Goal: Book appointment/travel/reservation

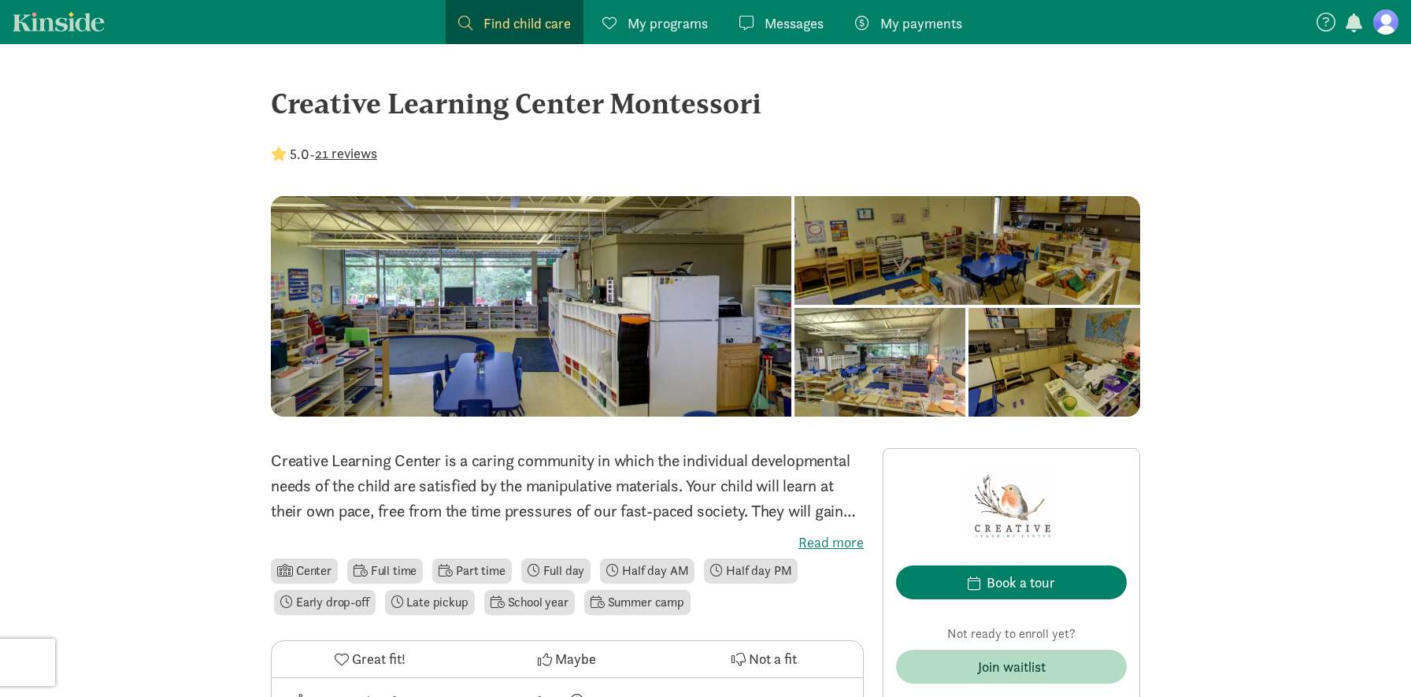
scroll to position [208, 0]
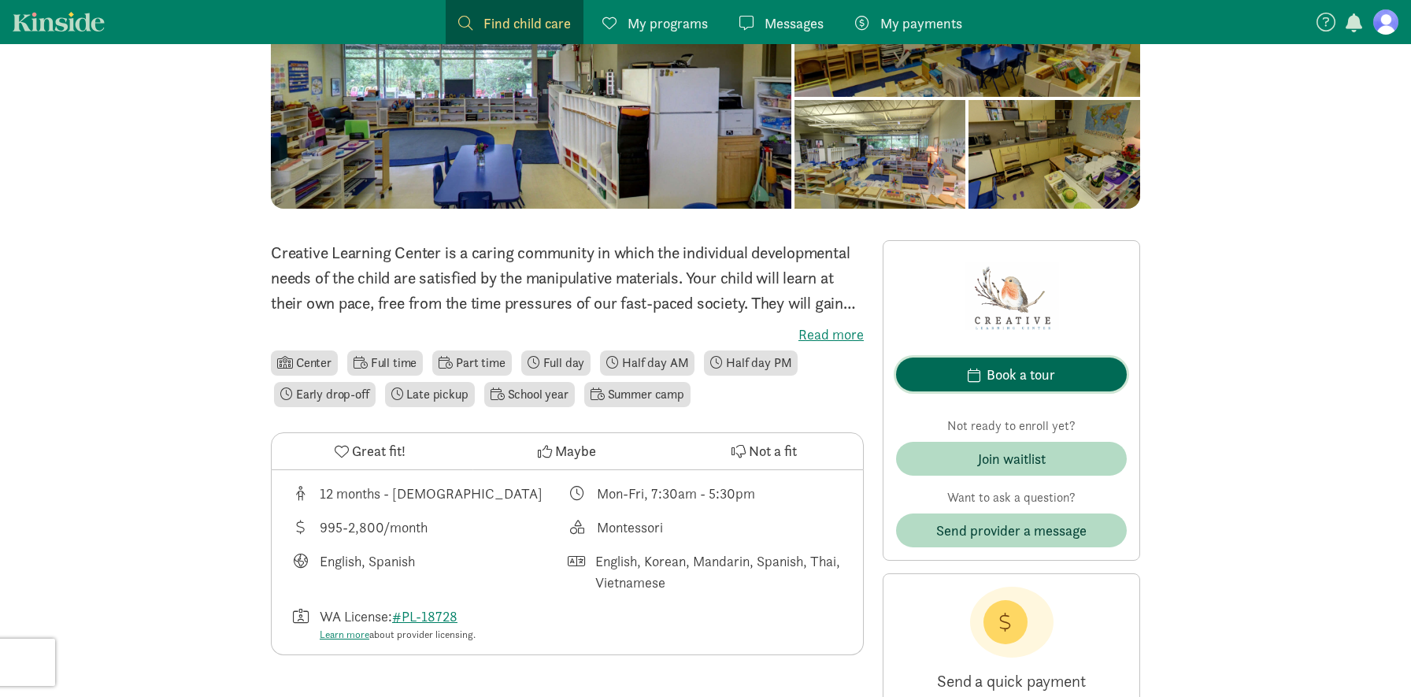
click at [961, 373] on span "Book a tour" at bounding box center [1010, 374] width 205 height 21
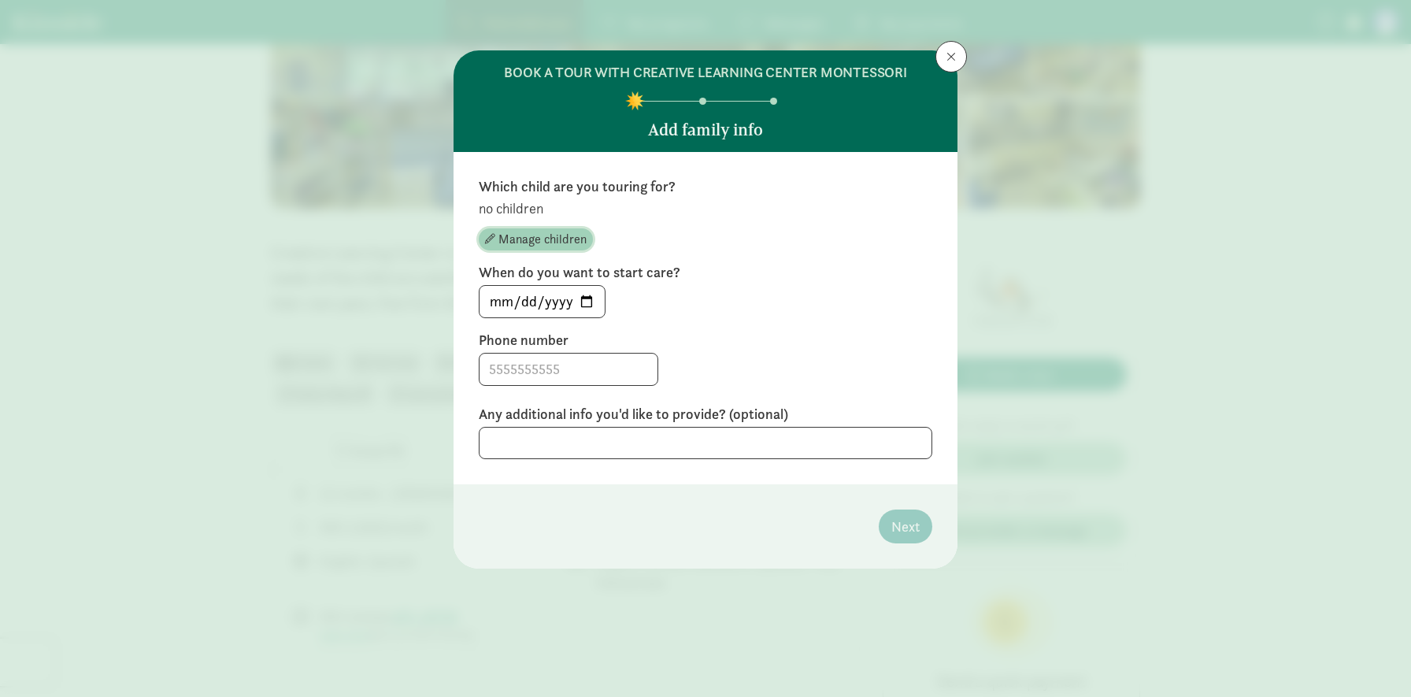
click at [539, 234] on span "Manage children" at bounding box center [542, 239] width 88 height 19
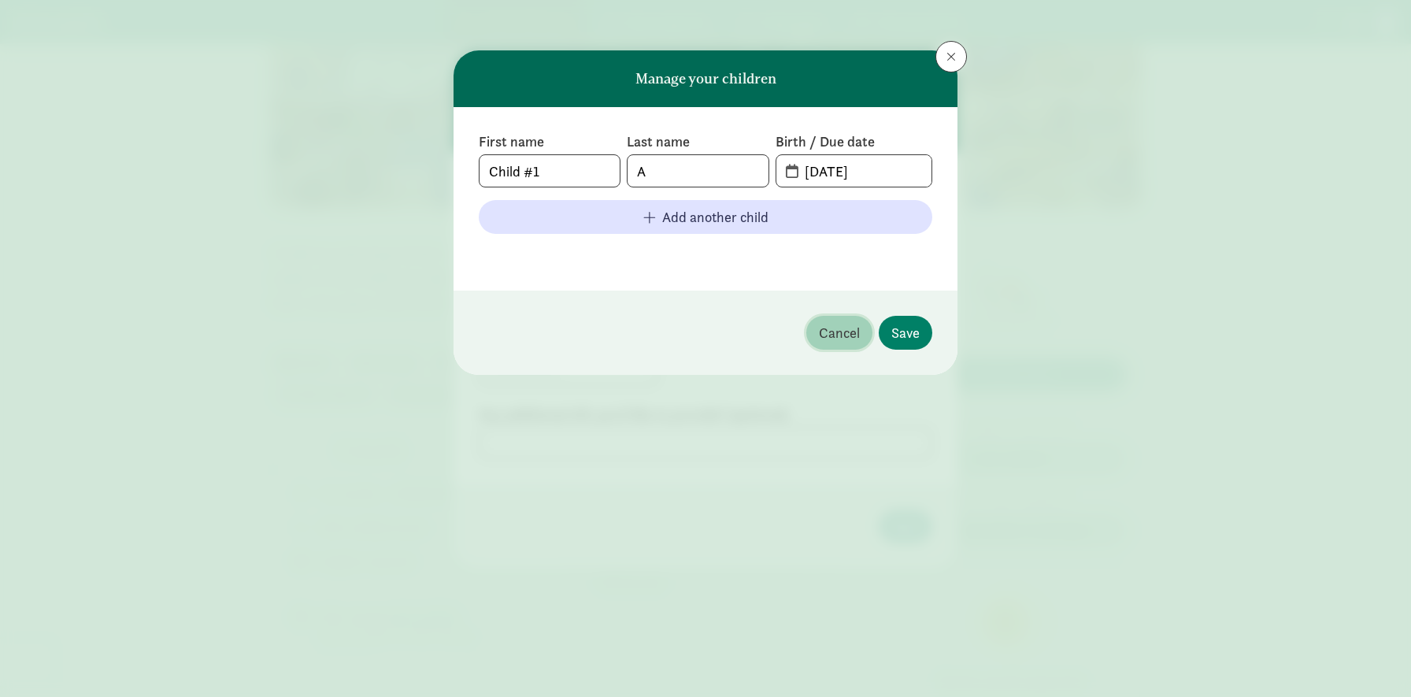
click at [857, 335] on span "Cancel" at bounding box center [839, 332] width 41 height 21
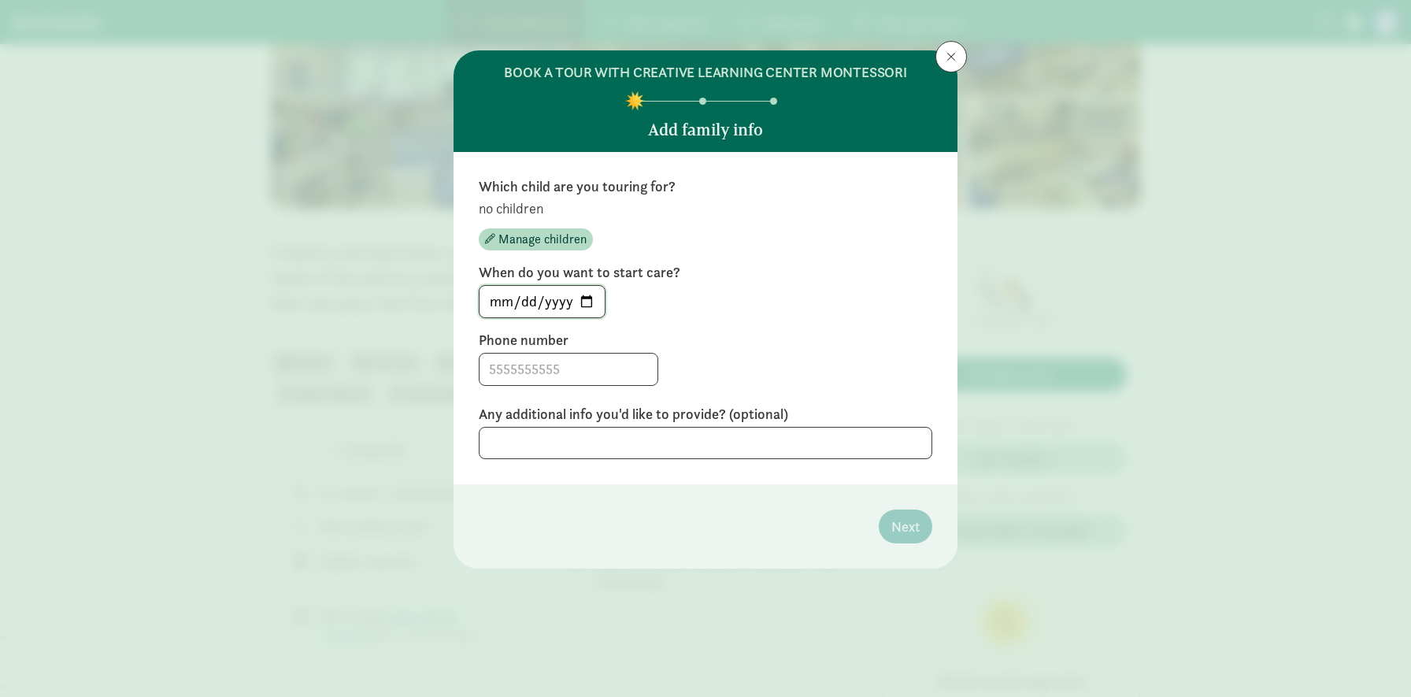
click at [594, 301] on input "[DATE]" at bounding box center [541, 301] width 125 height 31
type input "[DATE]"
click at [507, 372] on input at bounding box center [568, 368] width 178 height 31
click at [518, 442] on textarea at bounding box center [705, 443] width 453 height 32
drag, startPoint x: 510, startPoint y: 369, endPoint x: 535, endPoint y: 368, distance: 25.2
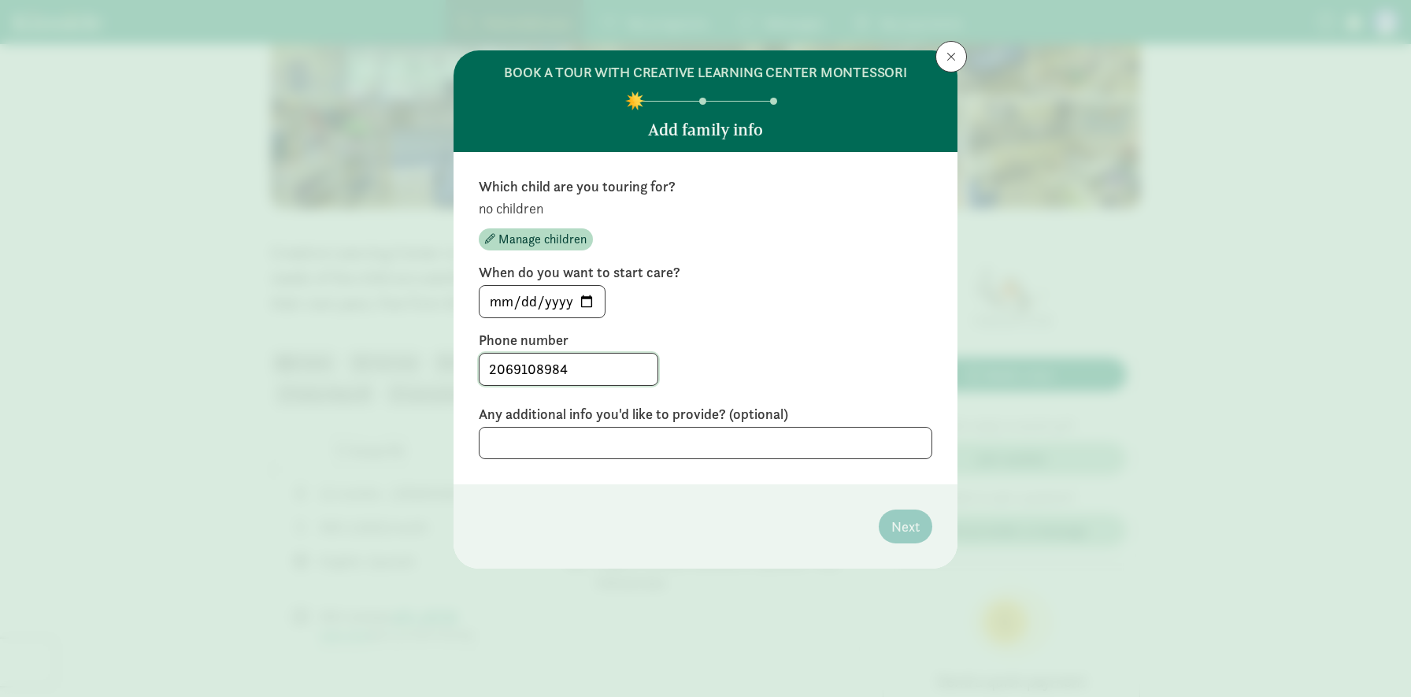
click at [535, 368] on input "2069108984" at bounding box center [568, 368] width 178 height 31
click at [667, 295] on div "[DATE]" at bounding box center [705, 301] width 453 height 33
click at [562, 363] on input "2069108984" at bounding box center [568, 368] width 178 height 31
click at [549, 435] on textarea at bounding box center [705, 443] width 453 height 32
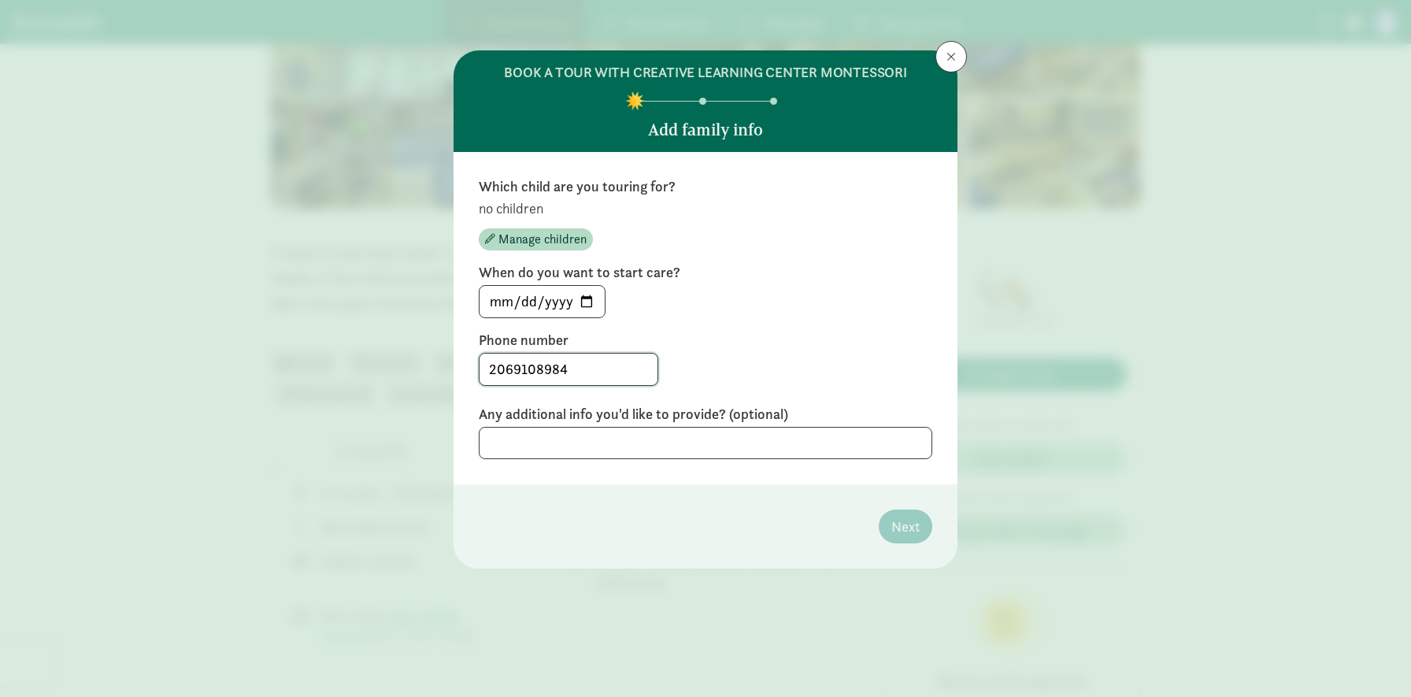
click at [516, 370] on input "2069108984" at bounding box center [568, 368] width 178 height 31
click at [544, 366] on input "206-9108984" at bounding box center [568, 368] width 178 height 31
click at [534, 370] on input "206-9108984" at bounding box center [568, 368] width 178 height 31
click at [539, 370] on input "206-9108984" at bounding box center [568, 368] width 178 height 31
type input "[PHONE_NUMBER]"
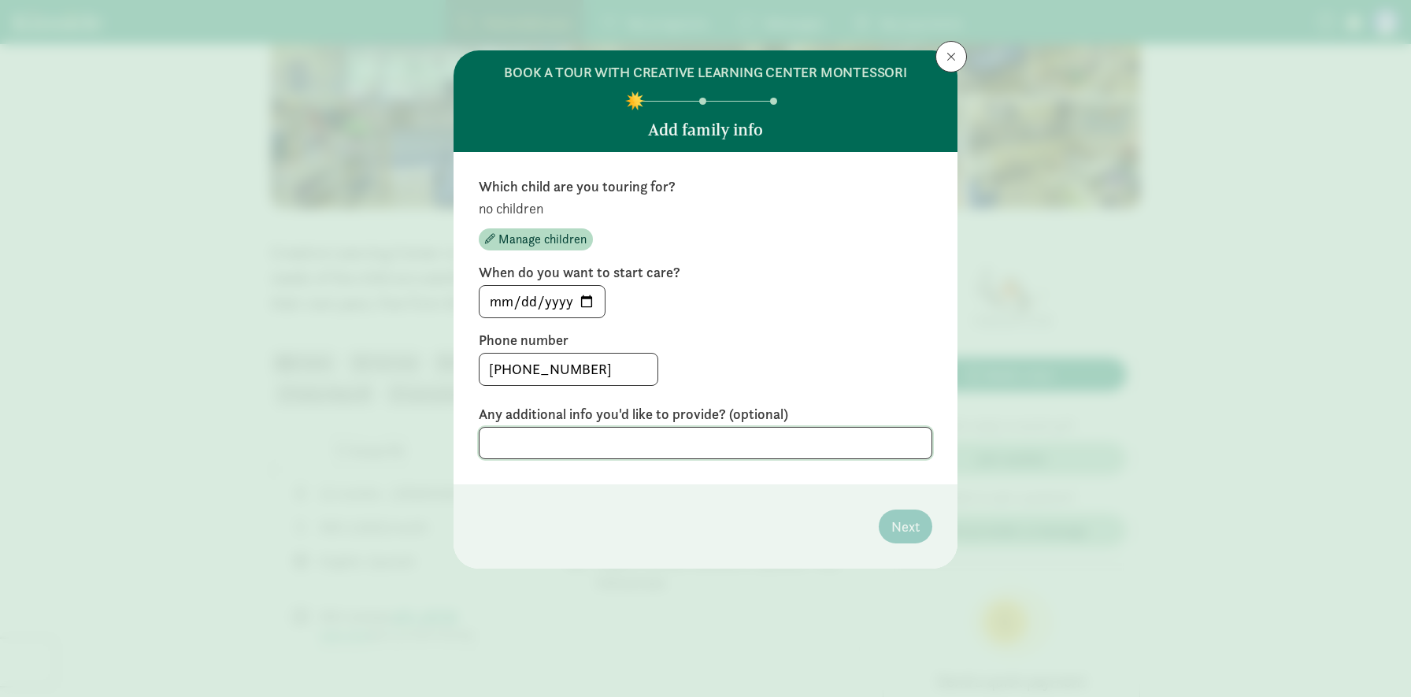
click at [538, 437] on textarea at bounding box center [705, 443] width 453 height 32
click at [665, 458] on textarea at bounding box center [705, 443] width 453 height 32
type textarea "i"
type textarea "I would like"
click at [947, 67] on button at bounding box center [950, 56] width 31 height 31
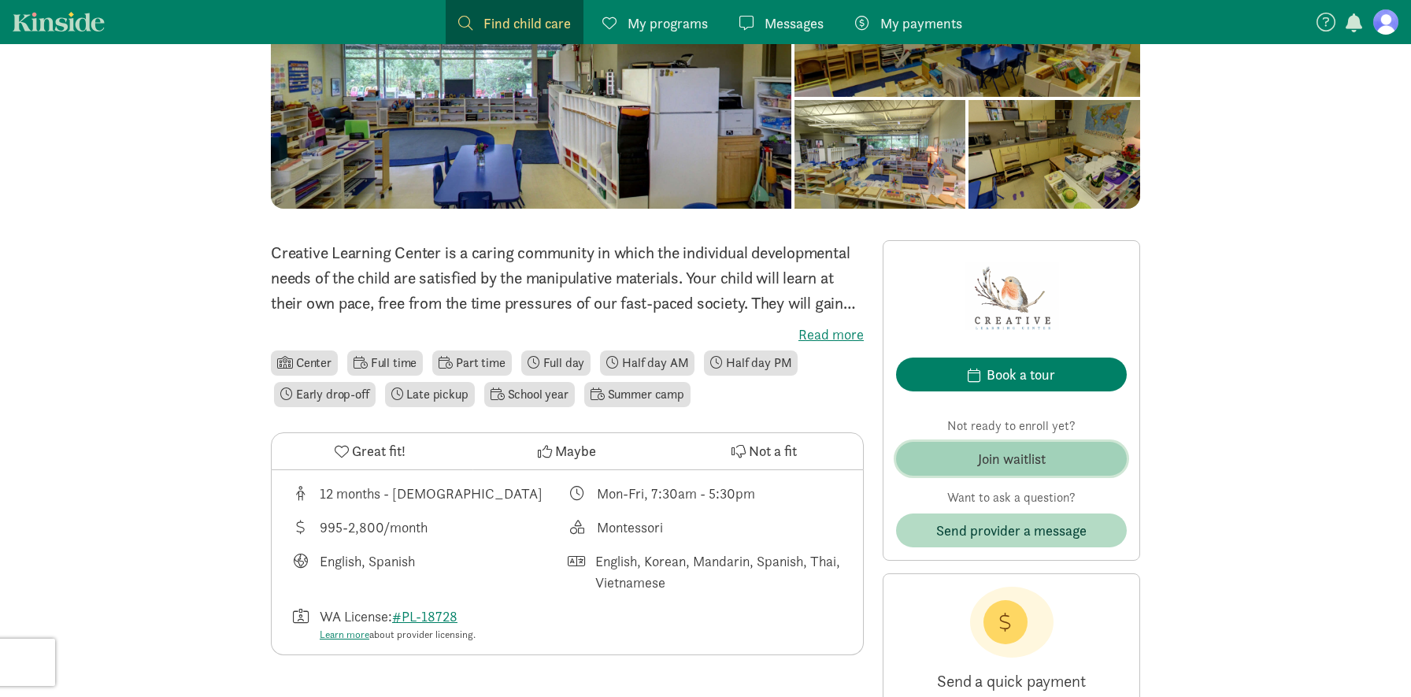
click at [1002, 465] on div "Join waitlist" at bounding box center [1012, 458] width 68 height 21
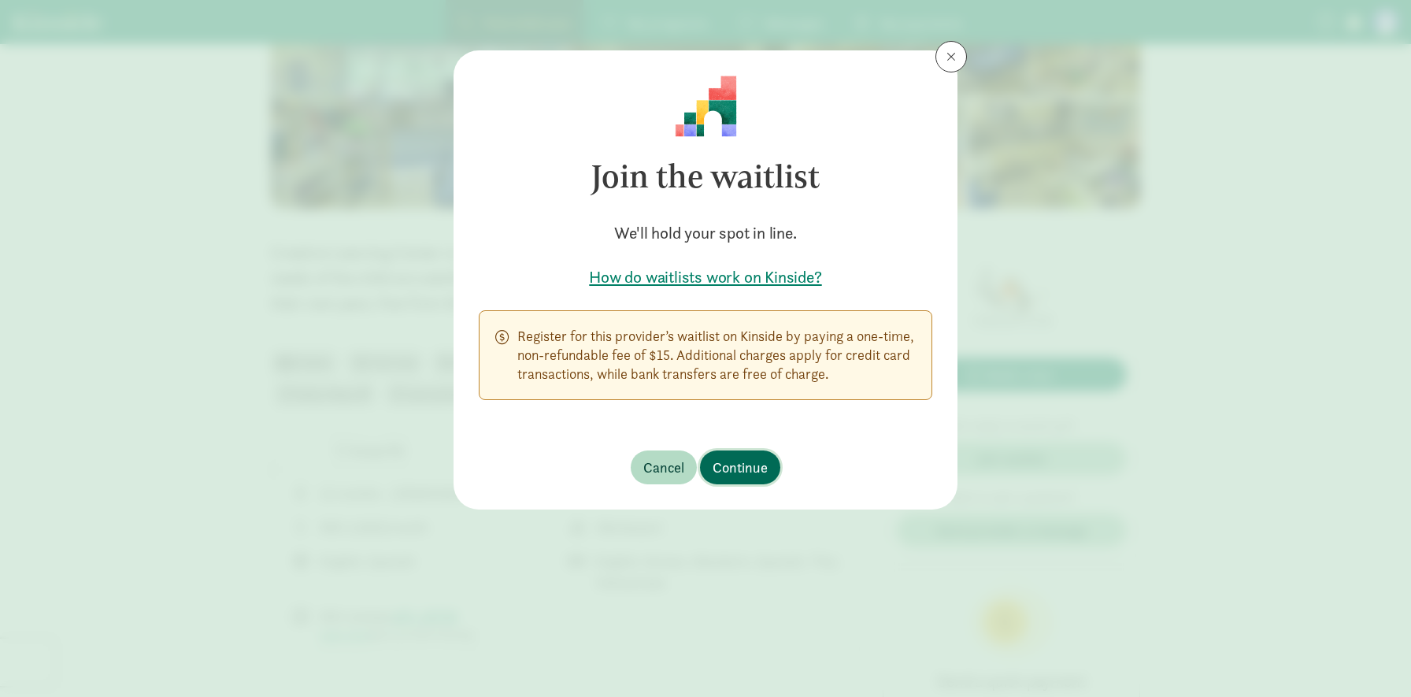
click at [762, 464] on span "Continue" at bounding box center [739, 467] width 55 height 21
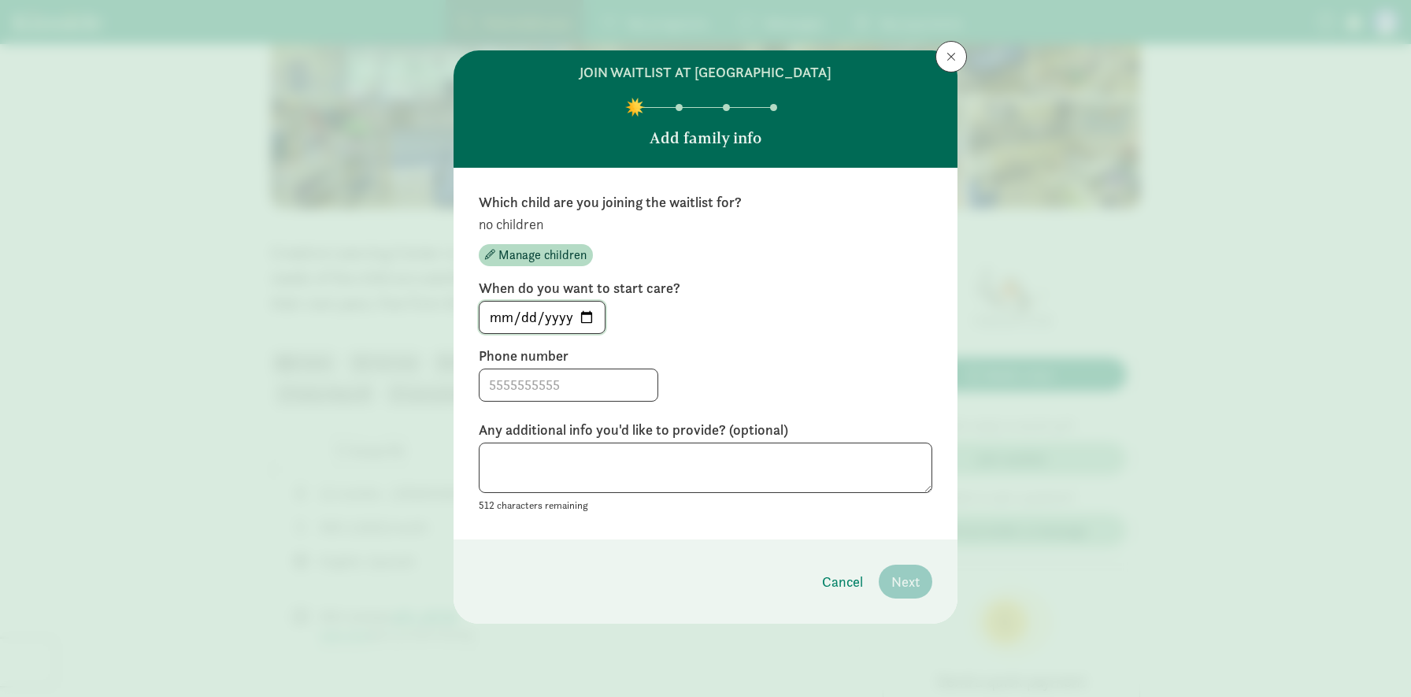
click at [586, 316] on input "[DATE]" at bounding box center [541, 317] width 125 height 31
type input "[DATE]"
click at [562, 450] on textarea at bounding box center [705, 467] width 453 height 51
click at [496, 391] on input at bounding box center [568, 384] width 178 height 31
type input "[PHONE_NUMBER]"
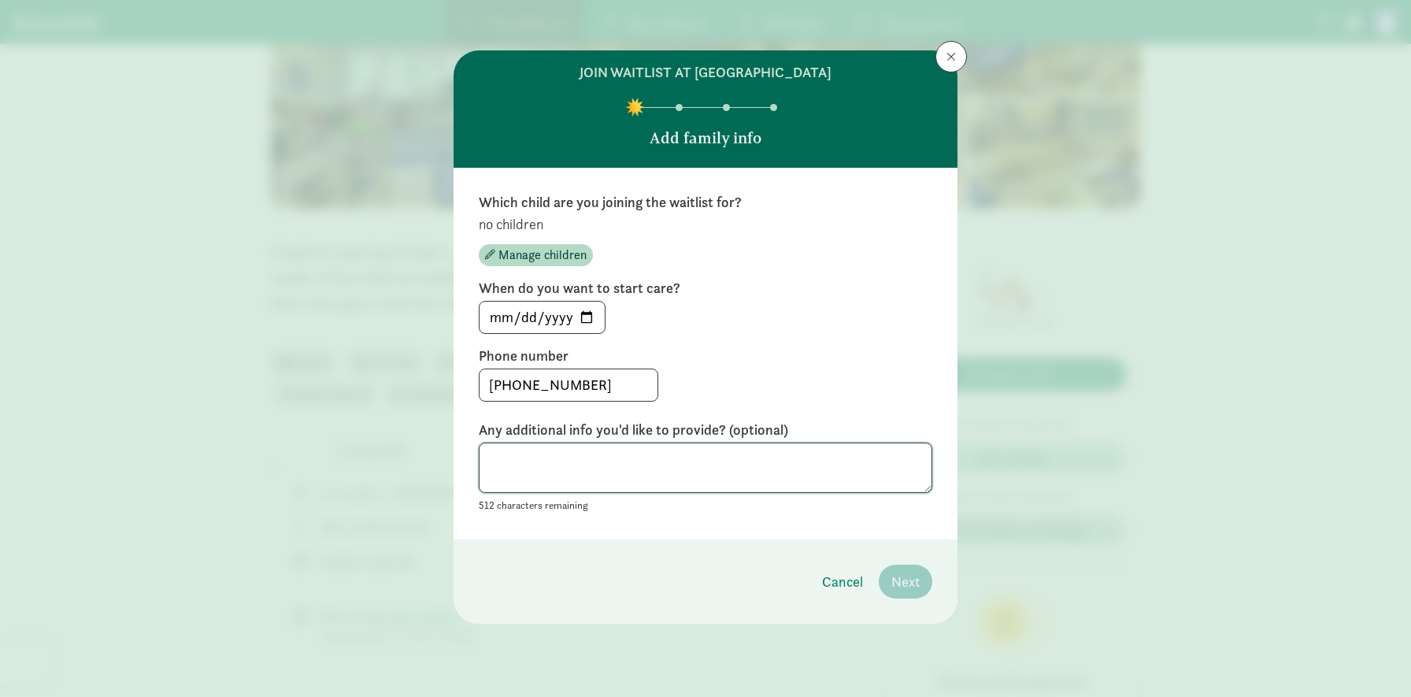
click at [481, 479] on textarea at bounding box center [705, 467] width 453 height 51
type textarea "I would"
click at [541, 247] on span "Manage children" at bounding box center [542, 255] width 88 height 19
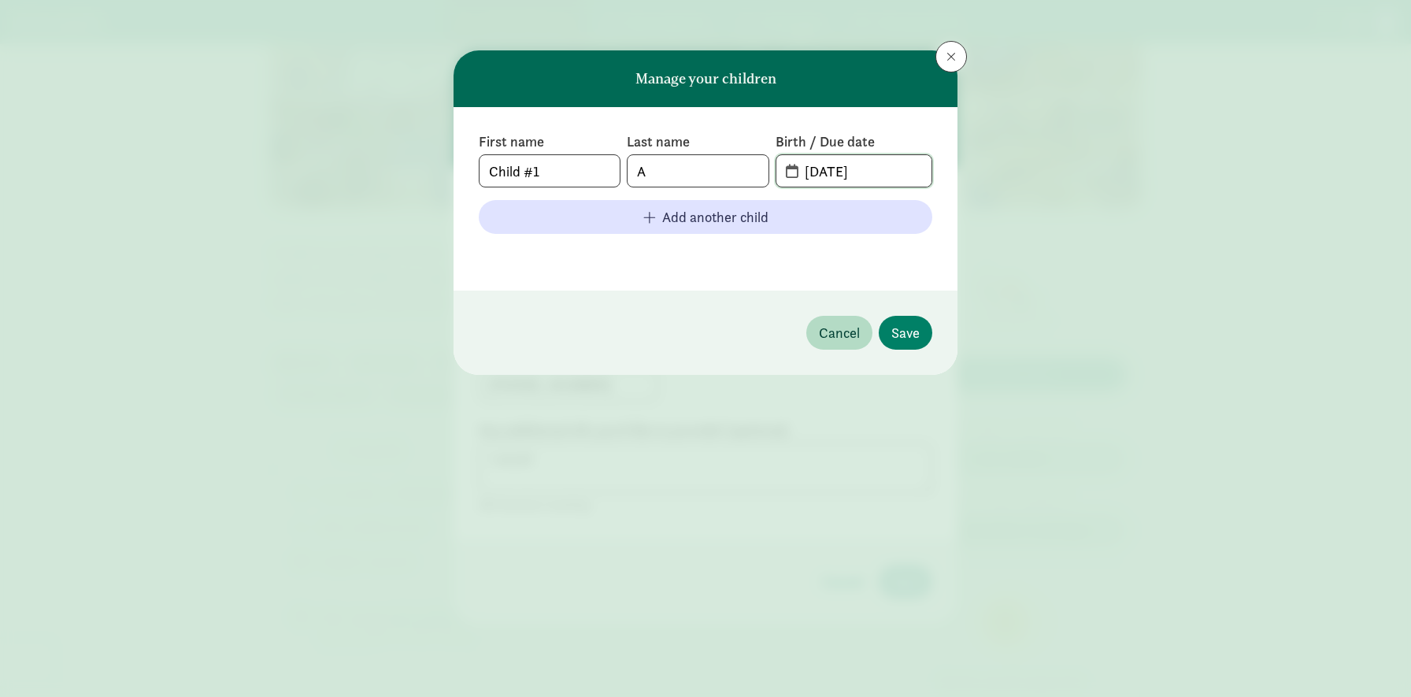
click at [801, 171] on input "[DATE]" at bounding box center [863, 170] width 136 height 31
click at [789, 171] on span "[DATE]" at bounding box center [853, 170] width 155 height 31
click at [792, 176] on span "[DATE]" at bounding box center [853, 170] width 155 height 31
click at [819, 176] on input "[DATE]" at bounding box center [863, 170] width 136 height 31
drag, startPoint x: 887, startPoint y: 175, endPoint x: 758, endPoint y: 173, distance: 129.1
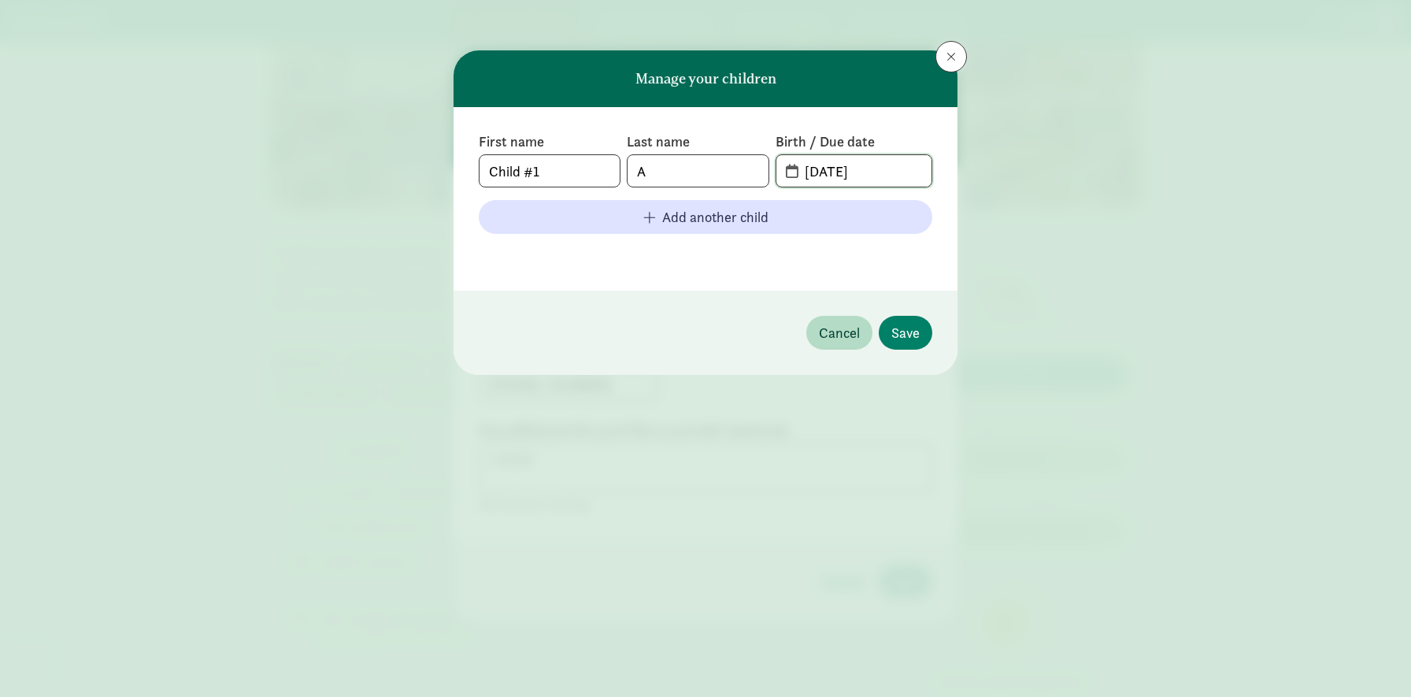
click at [758, 173] on div "First name Child #1 Last name A Birth / Due date [DATE]" at bounding box center [705, 159] width 453 height 55
type input "09-"
click at [679, 175] on input "A" at bounding box center [697, 170] width 140 height 31
type input "[PERSON_NAME]"
click at [839, 173] on input "09-" at bounding box center [863, 170] width 136 height 31
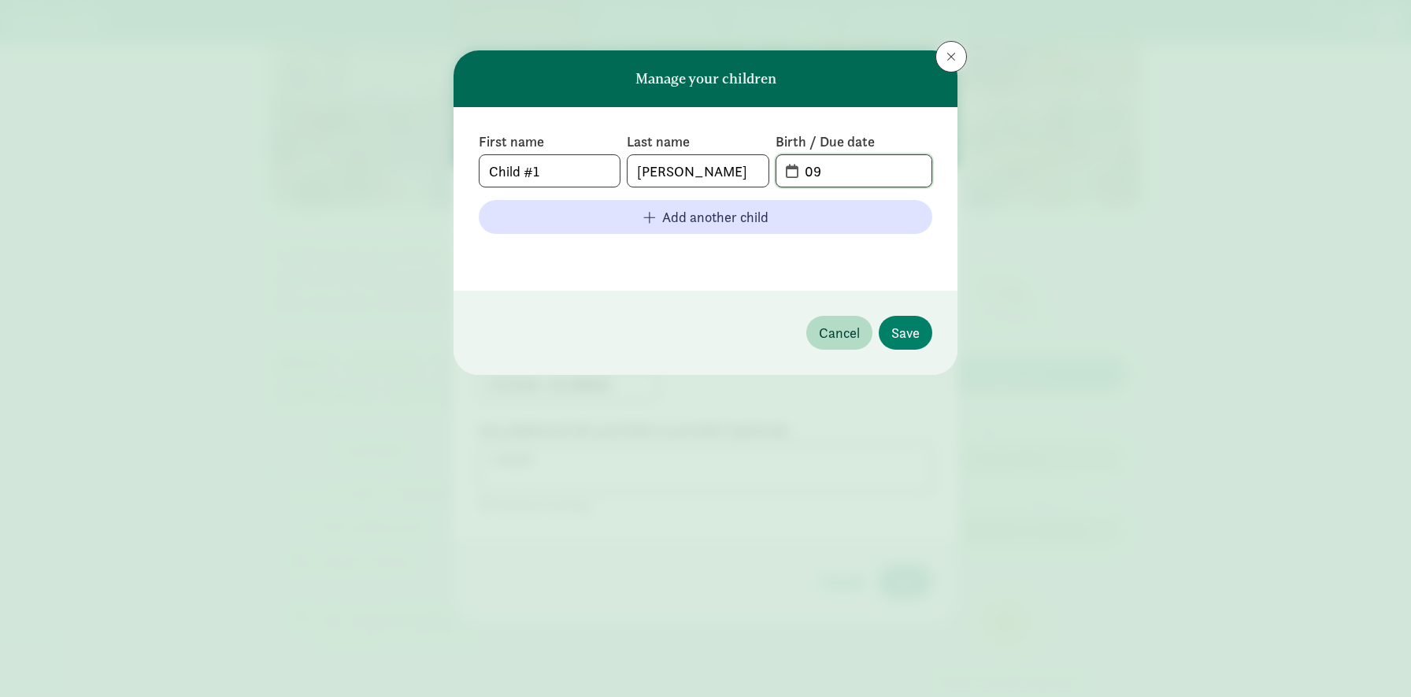
type input "0"
type input "06-31-2027"
click at [779, 258] on footer at bounding box center [705, 255] width 453 height 19
click at [479, 163] on span "Child #1" at bounding box center [550, 170] width 142 height 33
click at [512, 165] on input "Child #1" at bounding box center [549, 170] width 140 height 31
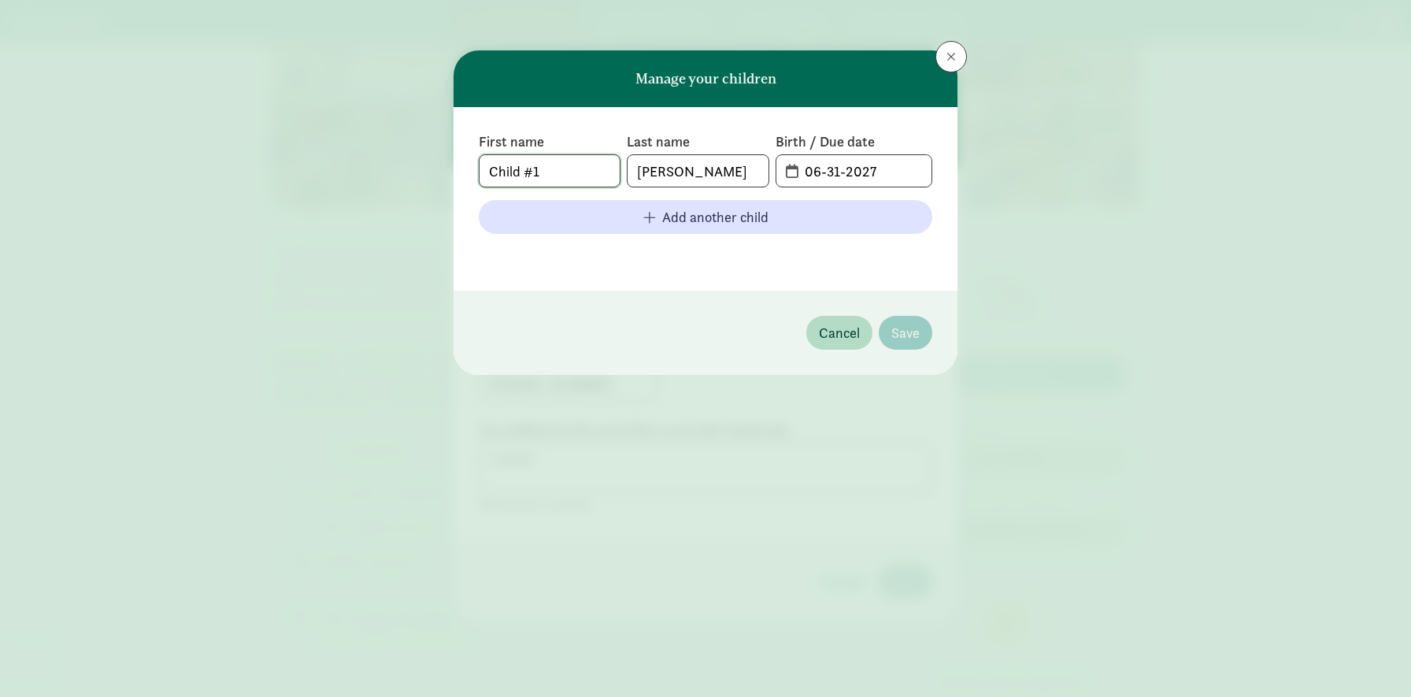
drag, startPoint x: 568, startPoint y: 176, endPoint x: 438, endPoint y: 172, distance: 130.0
click at [436, 172] on div "Manage your children First name Child #1 Last name [PERSON_NAME] Birth / Due da…" at bounding box center [705, 348] width 1411 height 697
type input "To be"
drag, startPoint x: 947, startPoint y: 54, endPoint x: 868, endPoint y: 159, distance: 131.5
click at [868, 159] on div "Manage your children First name To be Last name [PERSON_NAME] Birth / Due date …" at bounding box center [705, 212] width 504 height 324
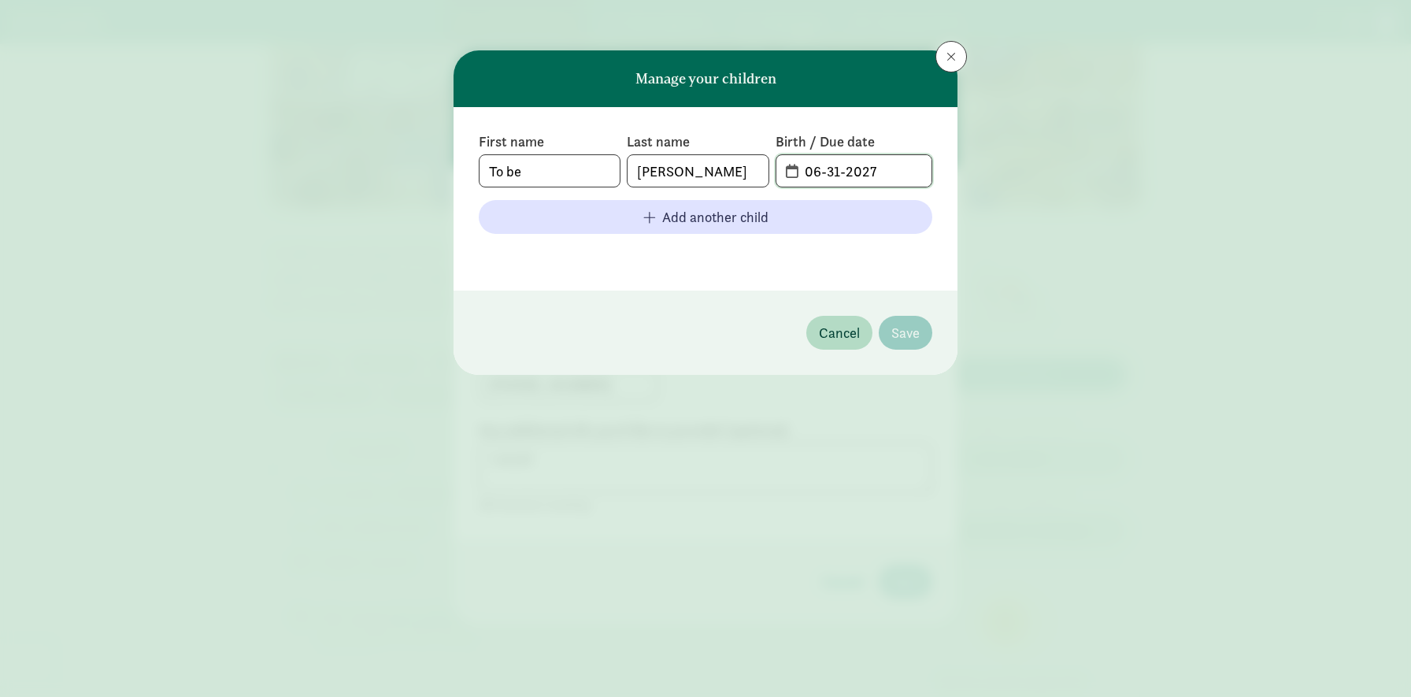
click at [829, 174] on input "06-31-2027" at bounding box center [863, 170] width 136 height 31
click at [823, 175] on input "06-31-2027" at bounding box center [863, 170] width 136 height 31
click at [785, 168] on span "06-31-2027" at bounding box center [853, 170] width 155 height 31
click at [795, 170] on input "06-31-2027" at bounding box center [863, 170] width 136 height 31
click at [827, 172] on input "06-31-2027" at bounding box center [863, 170] width 136 height 31
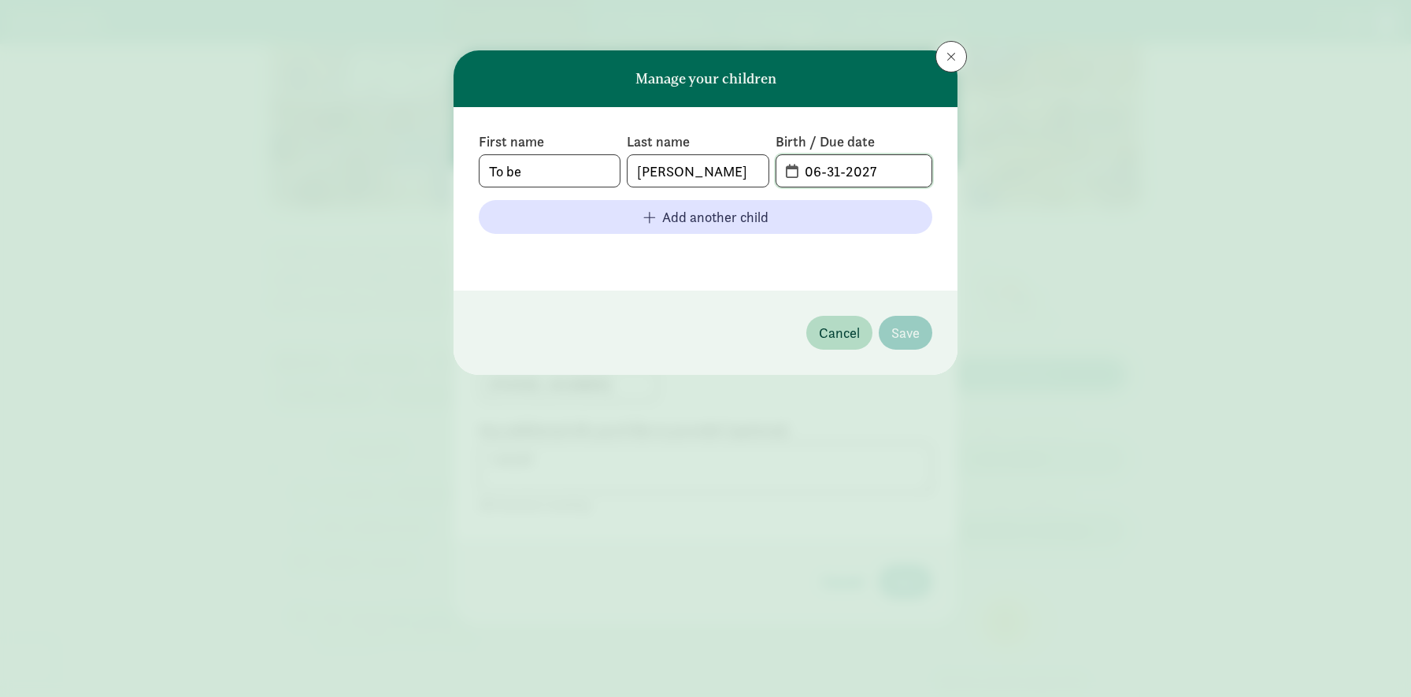
type input "06-31-2027"
click at [840, 171] on input "06-31-2027" at bounding box center [863, 170] width 136 height 31
click at [838, 332] on span "Cancel" at bounding box center [839, 332] width 41 height 21
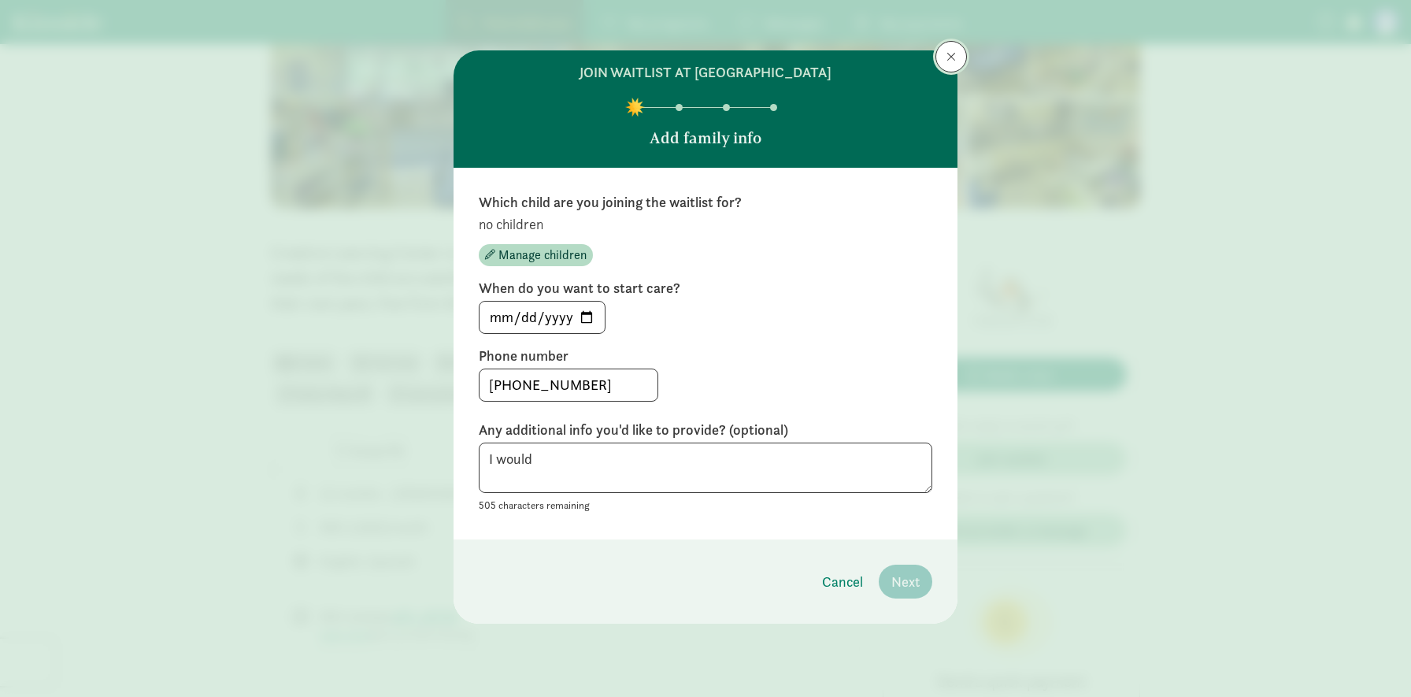
click at [953, 57] on span at bounding box center [950, 56] width 9 height 13
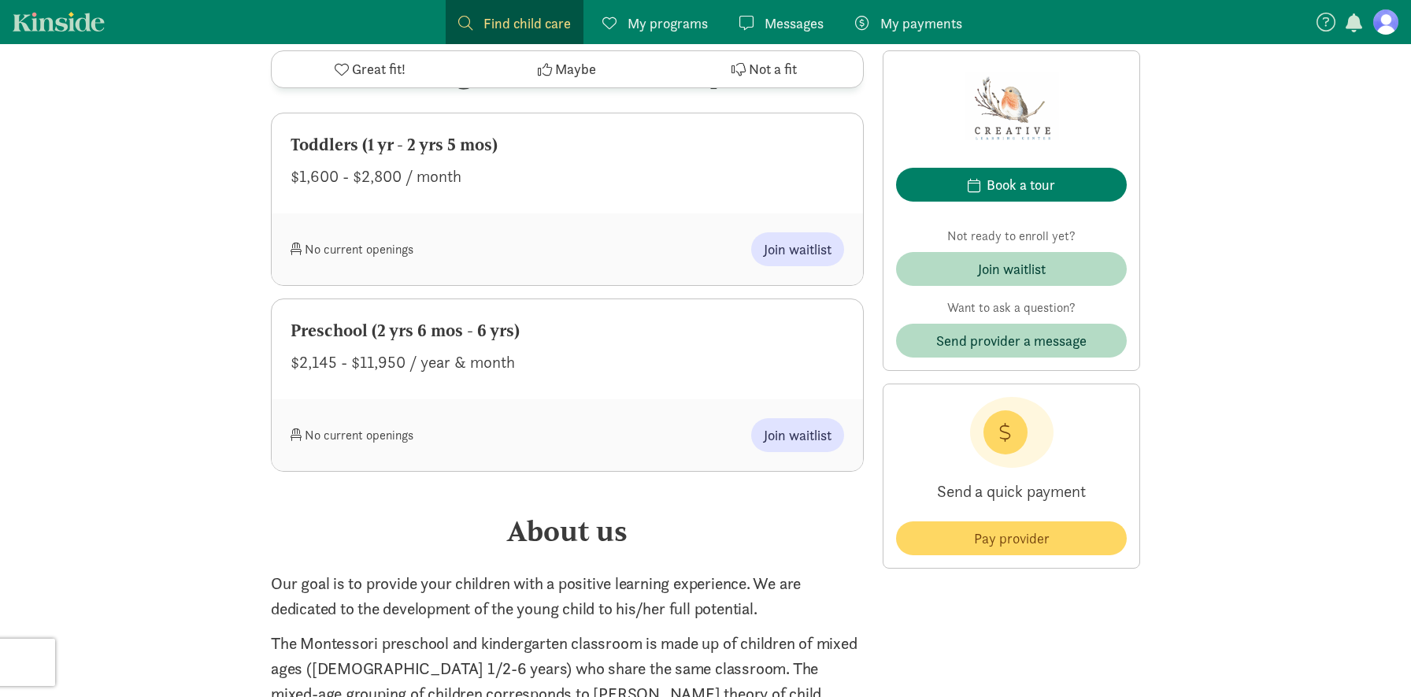
scroll to position [775, 0]
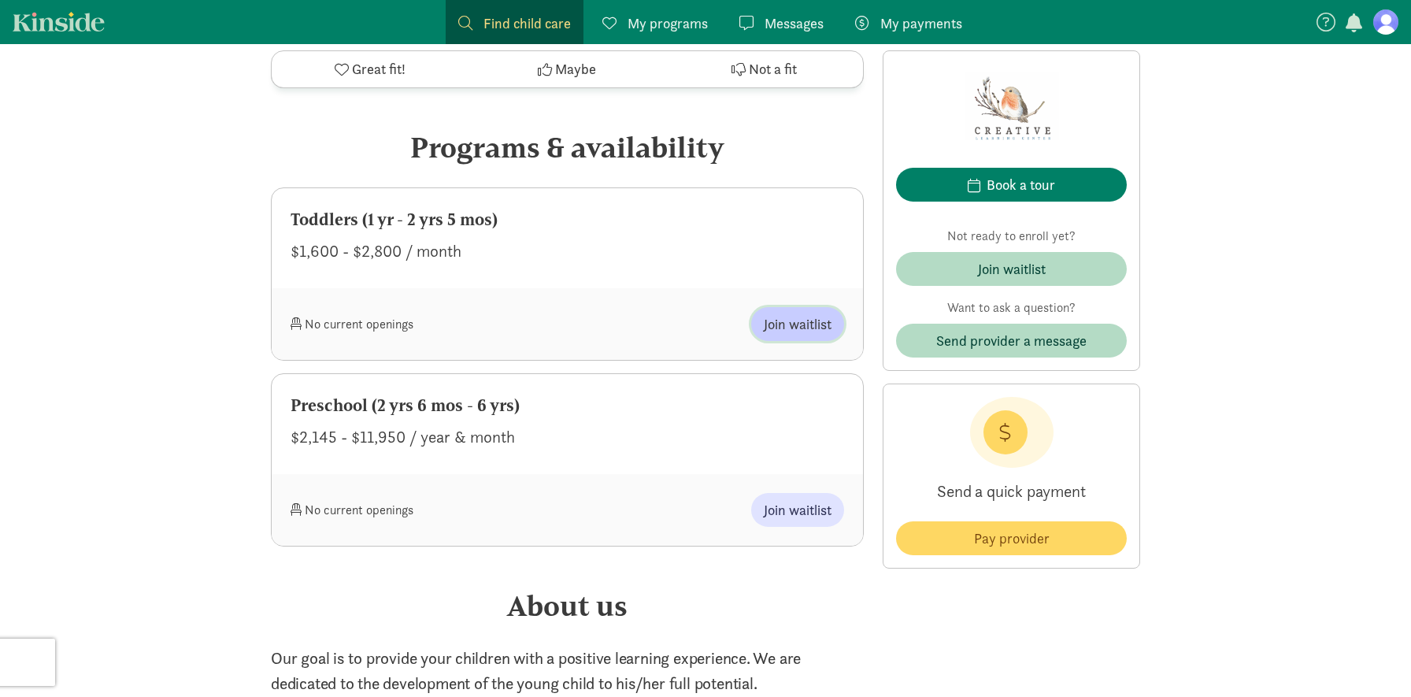
click at [774, 331] on span "Join waitlist" at bounding box center [798, 323] width 68 height 21
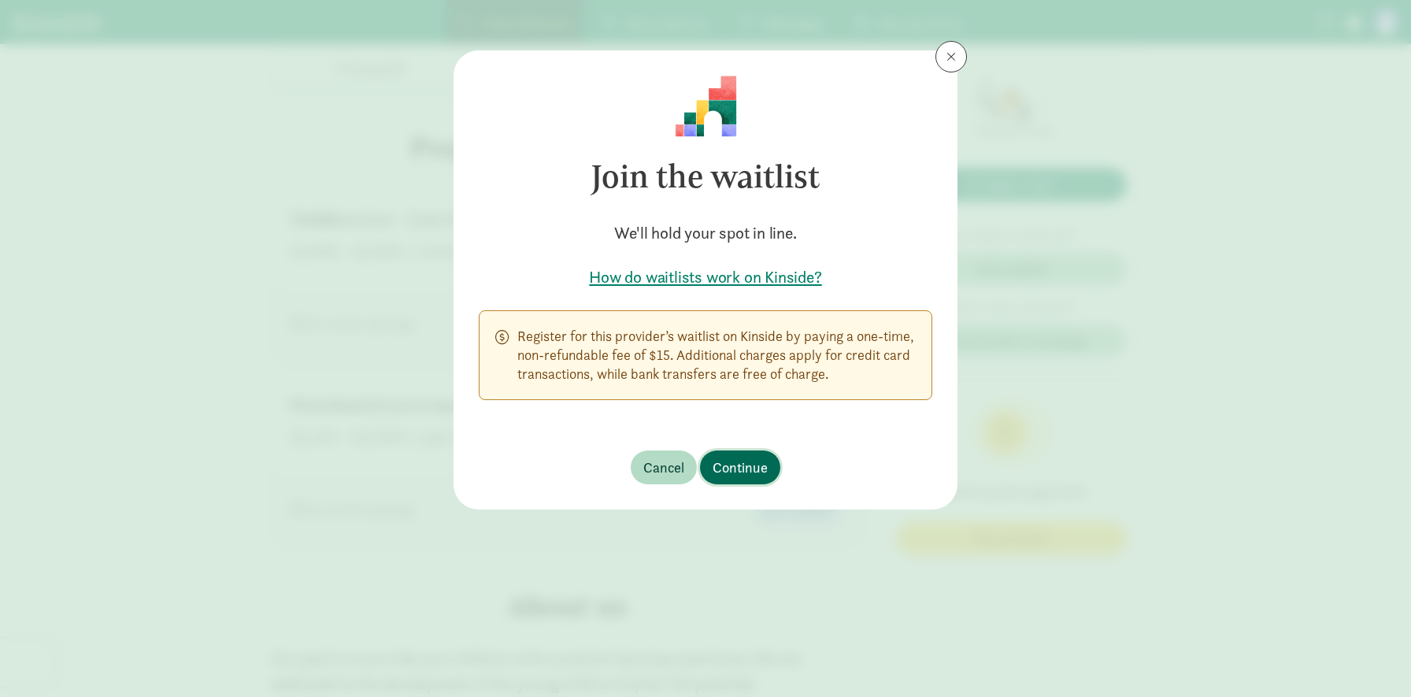
click at [729, 480] on button "Continue" at bounding box center [740, 467] width 80 height 34
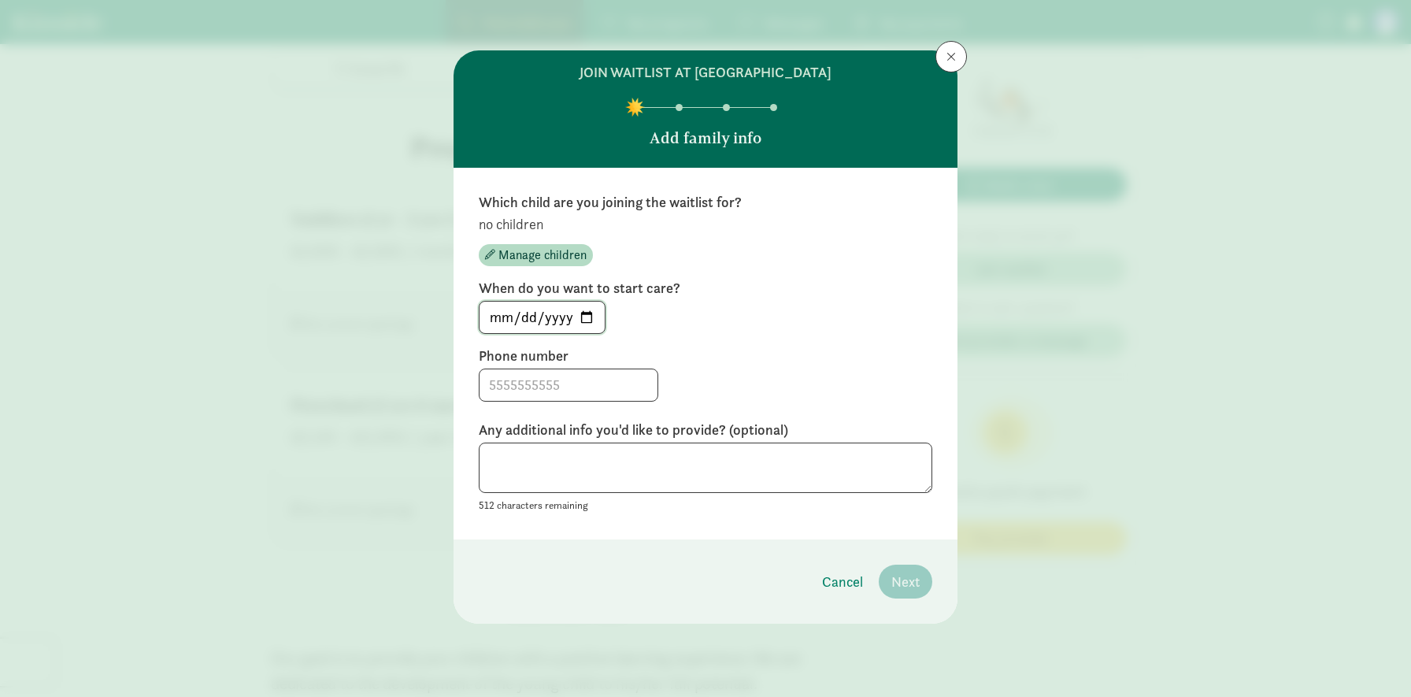
click at [590, 320] on input "[DATE]" at bounding box center [541, 317] width 125 height 31
type input "[DATE]"
click at [544, 374] on input at bounding box center [568, 384] width 178 height 31
type input "2069108984"
click at [531, 494] on div "512 characters remaining" at bounding box center [705, 478] width 453 height 72
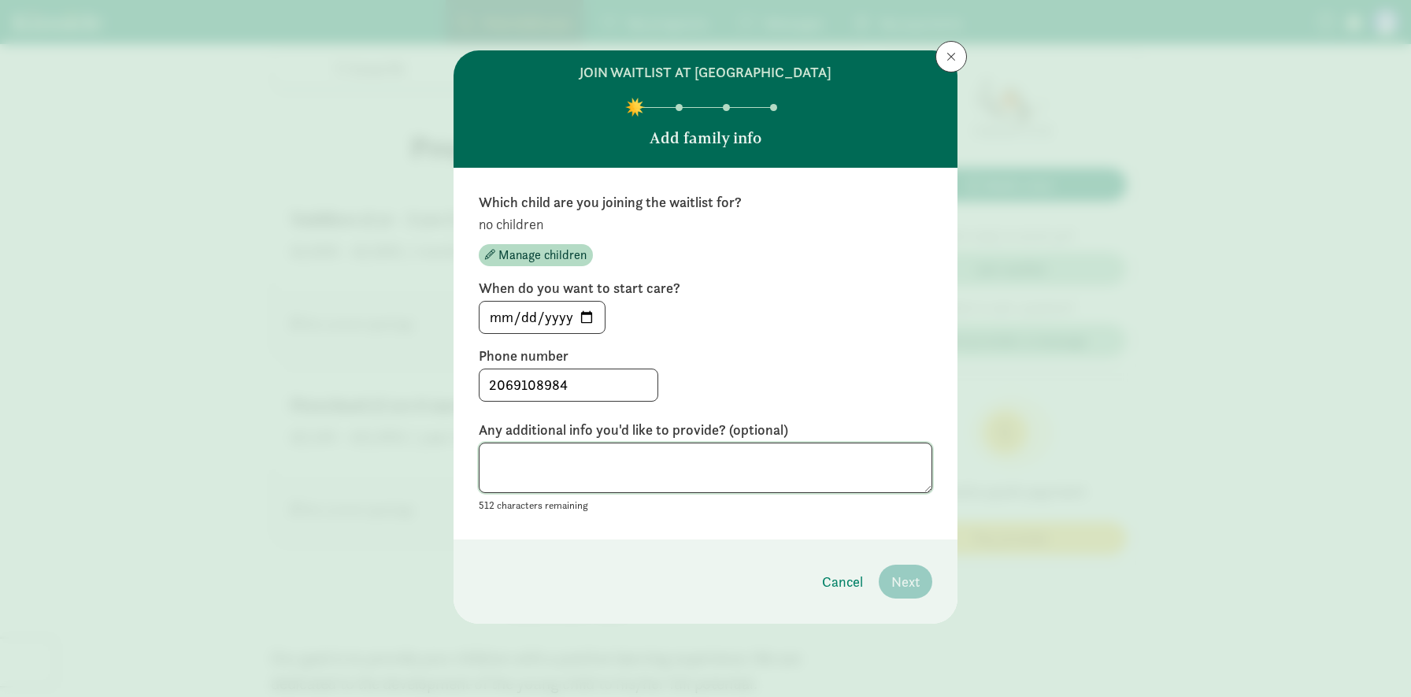
click at [522, 475] on textarea at bounding box center [705, 467] width 453 height 51
click at [833, 581] on span "Cancel" at bounding box center [842, 581] width 41 height 21
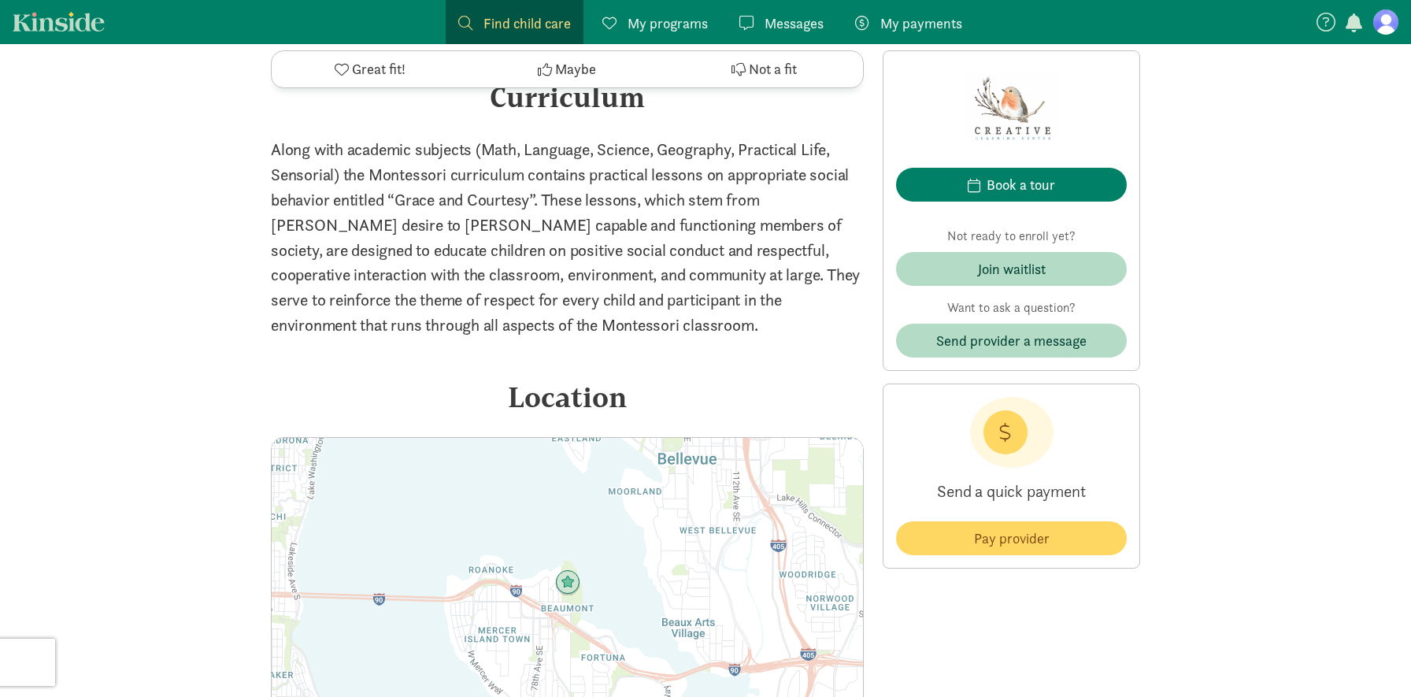
scroll to position [1778, 0]
